Goal: Task Accomplishment & Management: Complete application form

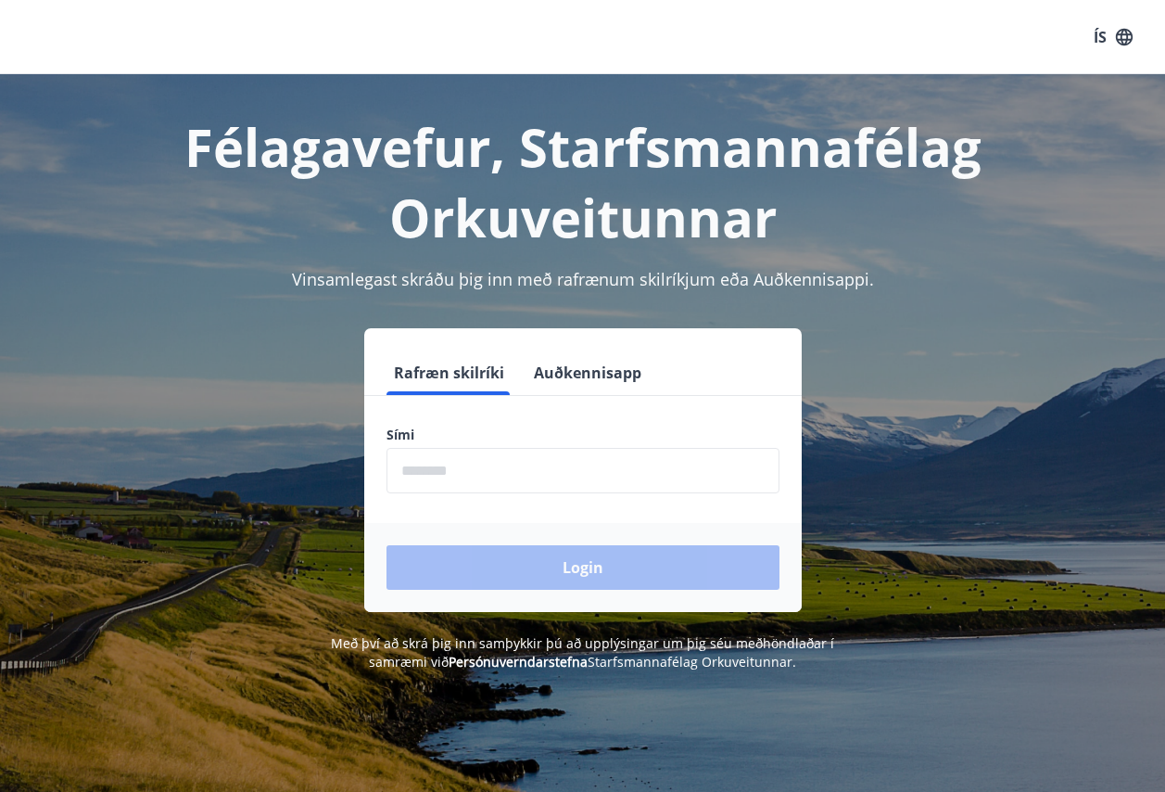
click at [425, 470] on input "phone" at bounding box center [583, 470] width 393 height 45
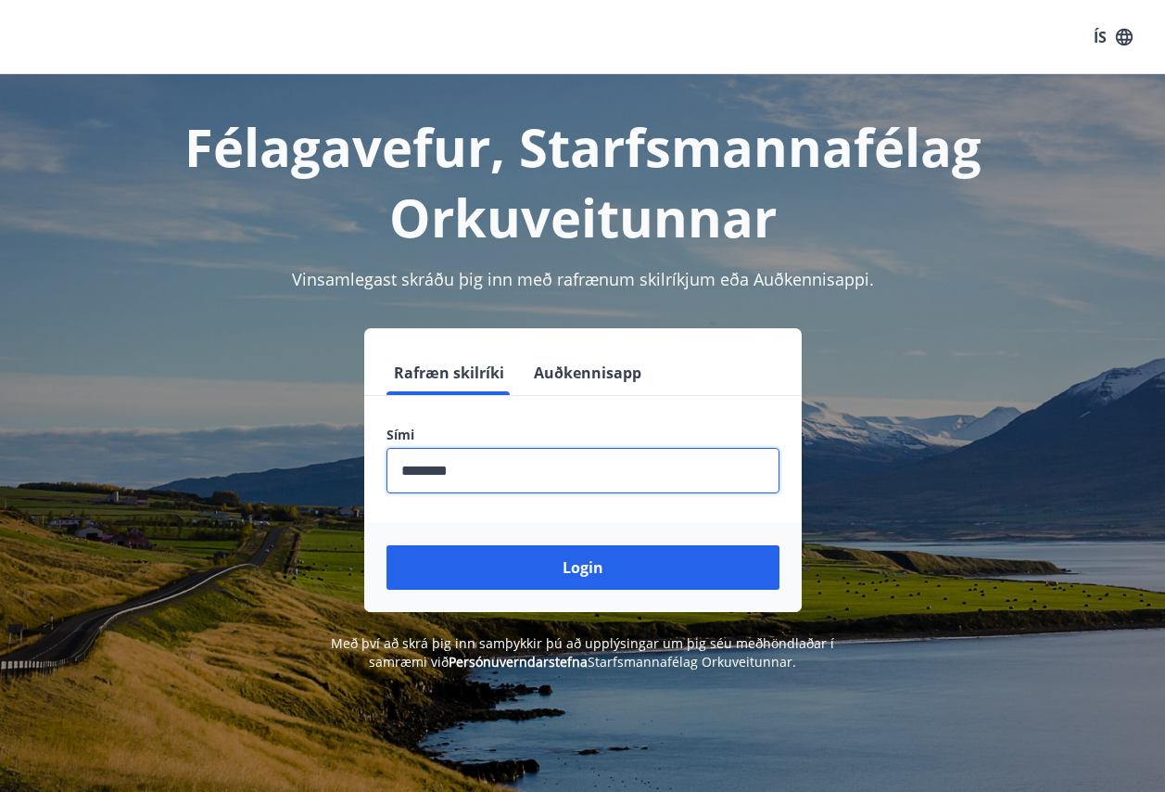
type input "********"
click at [387, 545] on button "Login" at bounding box center [583, 567] width 393 height 44
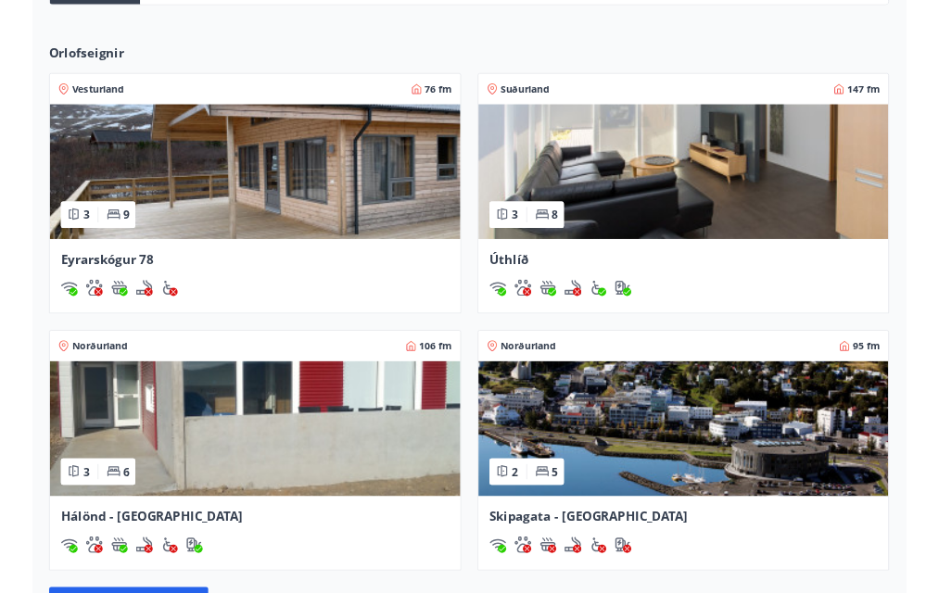
scroll to position [556, 0]
